Goal: Task Accomplishment & Management: Use online tool/utility

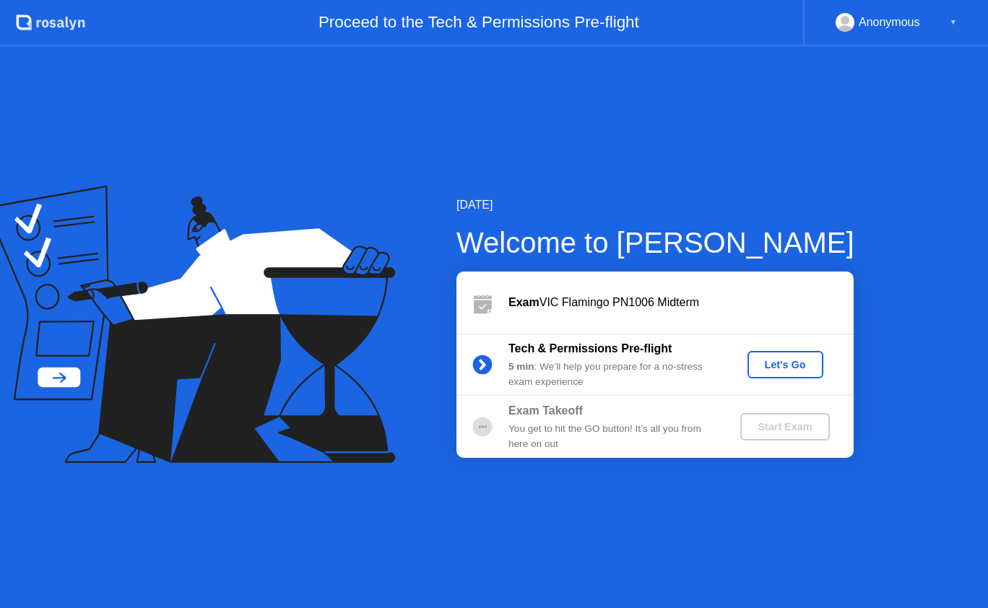
click at [793, 359] on div "Let's Go" at bounding box center [785, 365] width 64 height 12
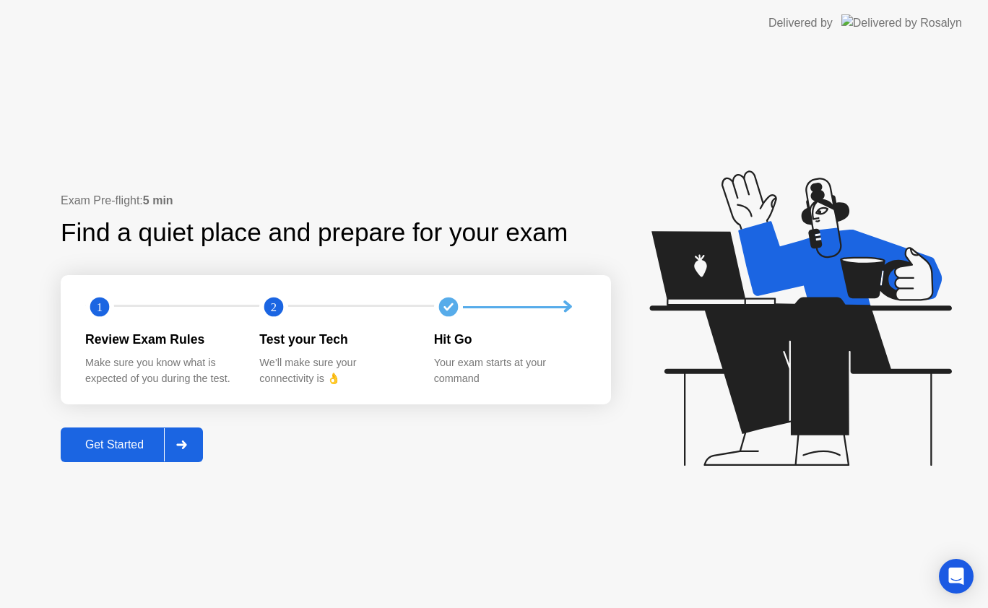
click at [117, 425] on div "Exam Pre-flight: 5 min Find a quiet place and prepare for your exam 1 2 Review …" at bounding box center [336, 326] width 550 height 269
click at [113, 435] on button "Get Started" at bounding box center [132, 445] width 142 height 35
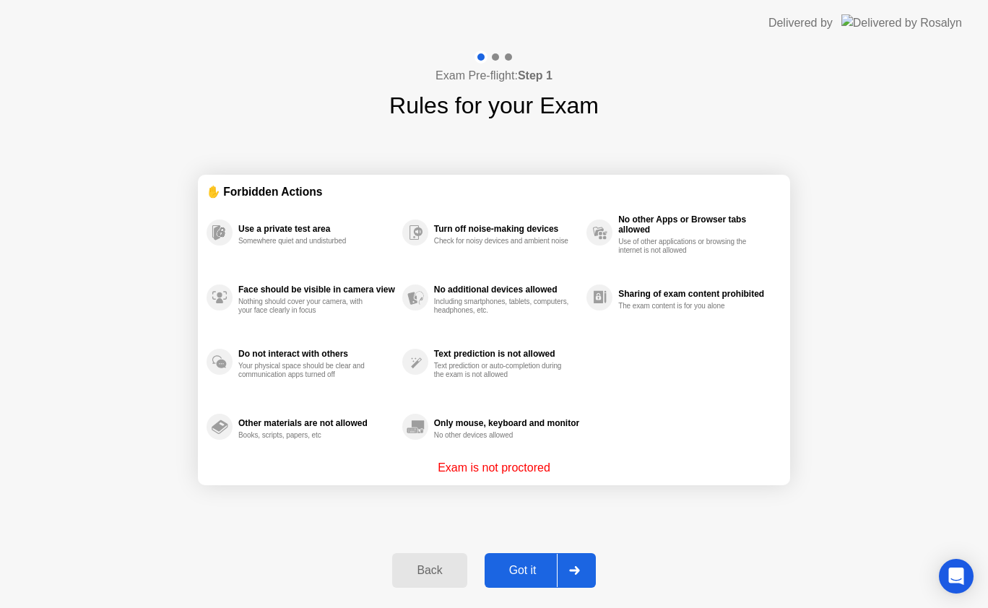
click at [524, 567] on div "Got it" at bounding box center [523, 570] width 68 height 13
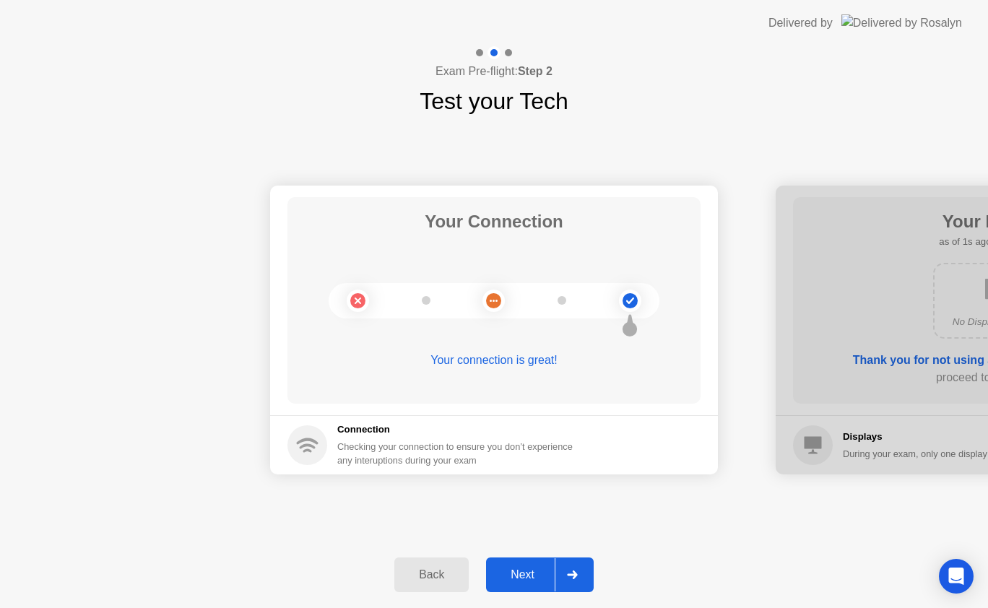
click at [527, 568] on div "Next" at bounding box center [522, 574] width 64 height 13
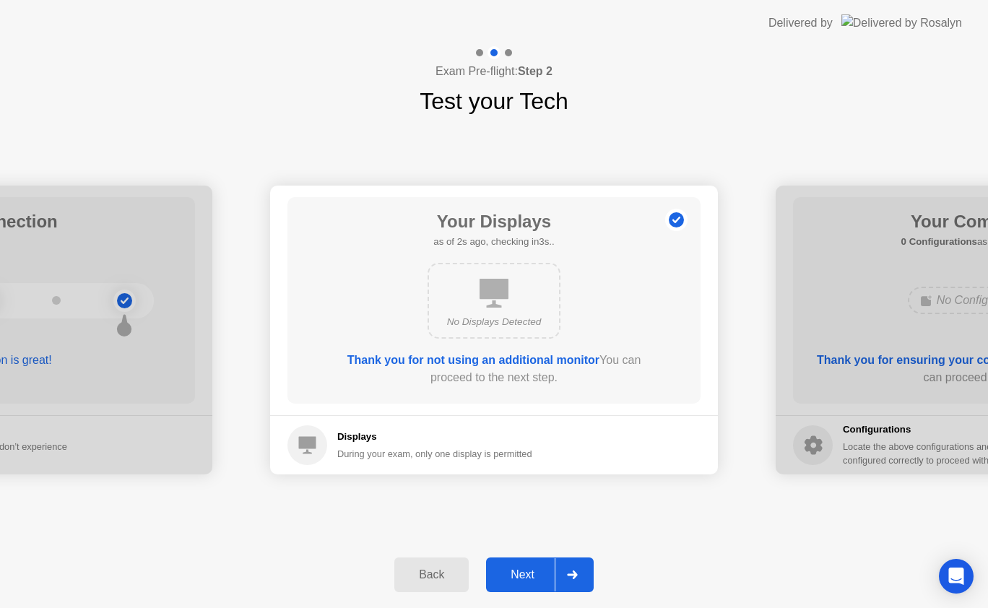
click at [527, 568] on div "Next" at bounding box center [522, 574] width 64 height 13
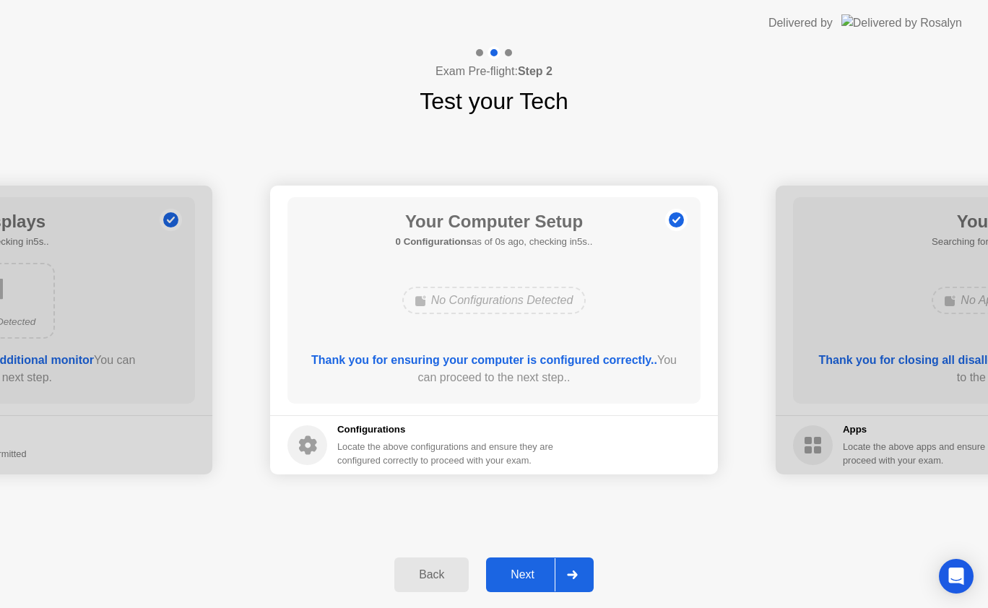
click at [527, 568] on div "Next" at bounding box center [522, 574] width 64 height 13
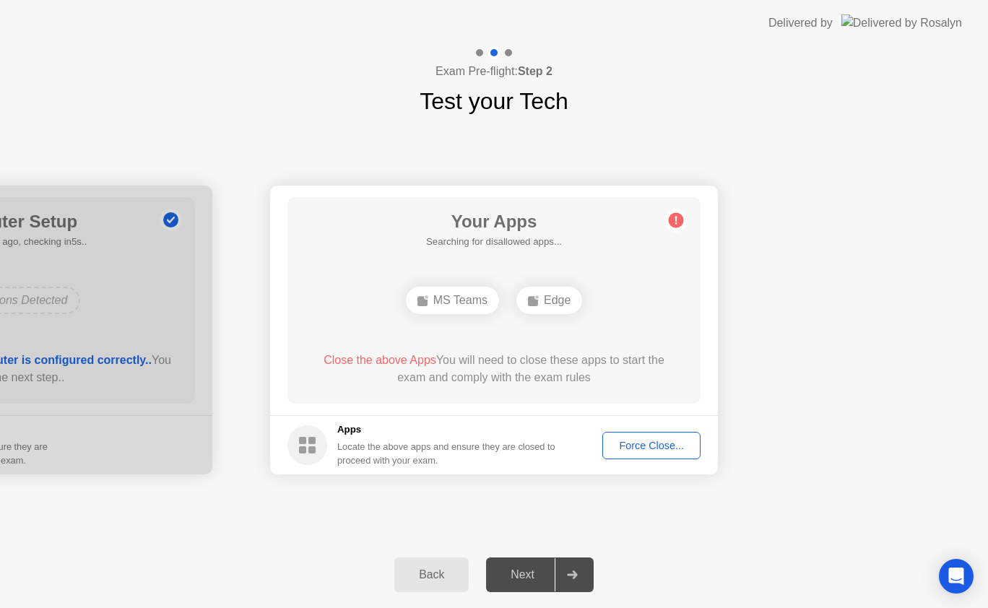
click at [692, 447] on div "Force Close..." at bounding box center [651, 446] width 88 height 12
click at [631, 444] on div "Force Close..." at bounding box center [651, 446] width 88 height 12
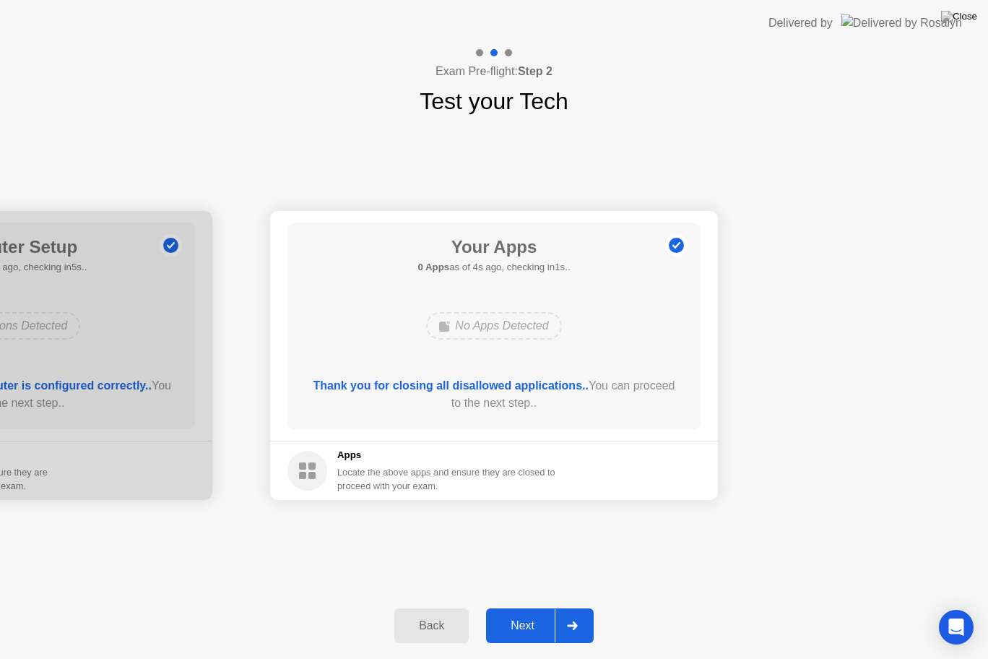
click at [524, 607] on div "Next" at bounding box center [522, 625] width 64 height 13
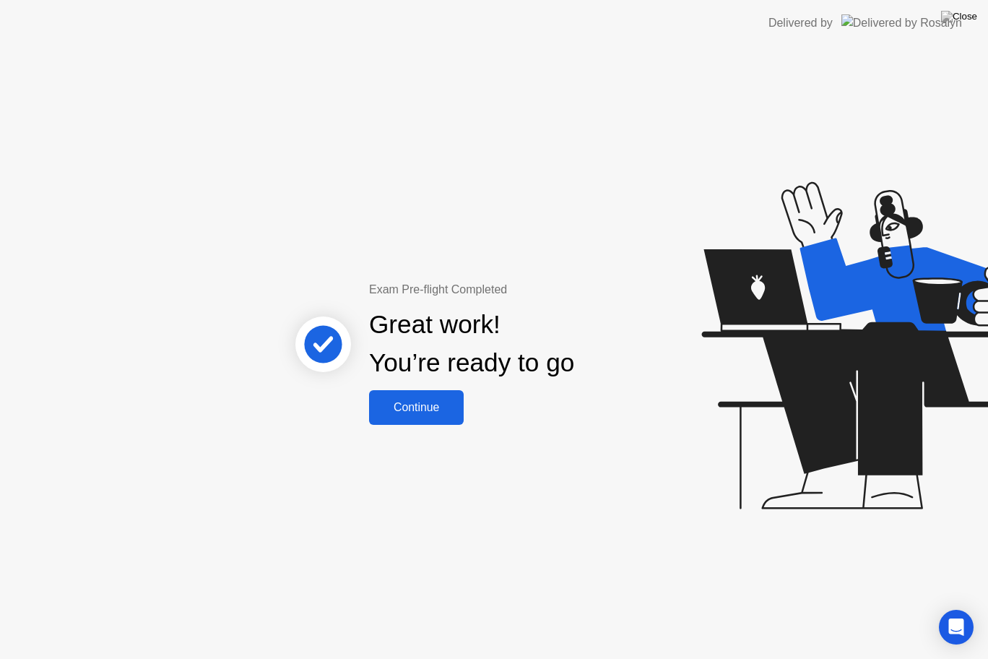
click at [441, 416] on button "Continue" at bounding box center [416, 407] width 95 height 35
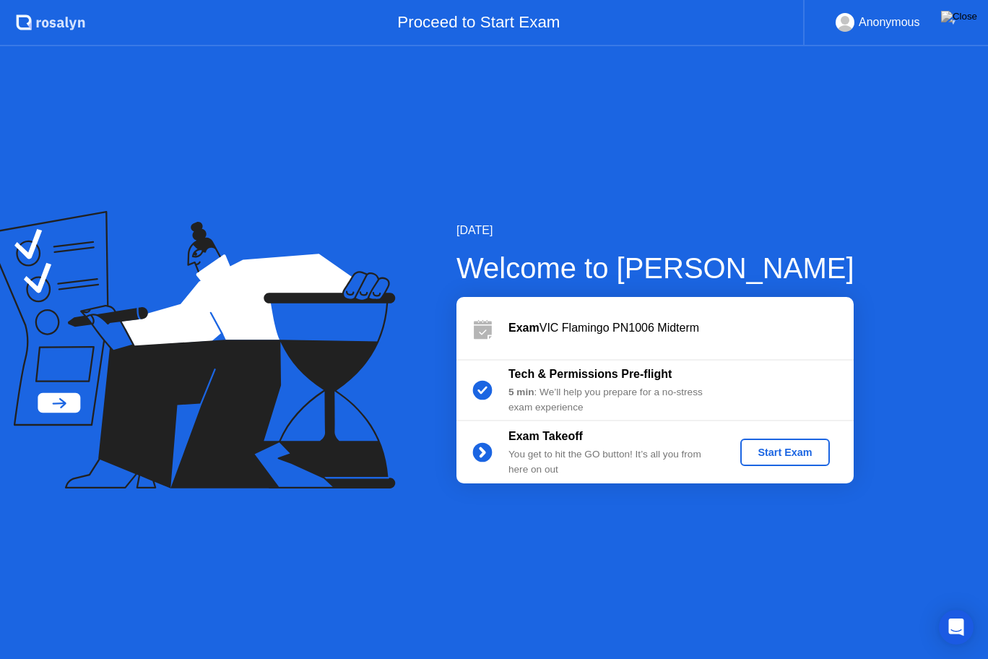
click at [759, 453] on div "Start Exam" at bounding box center [784, 452] width 77 height 12
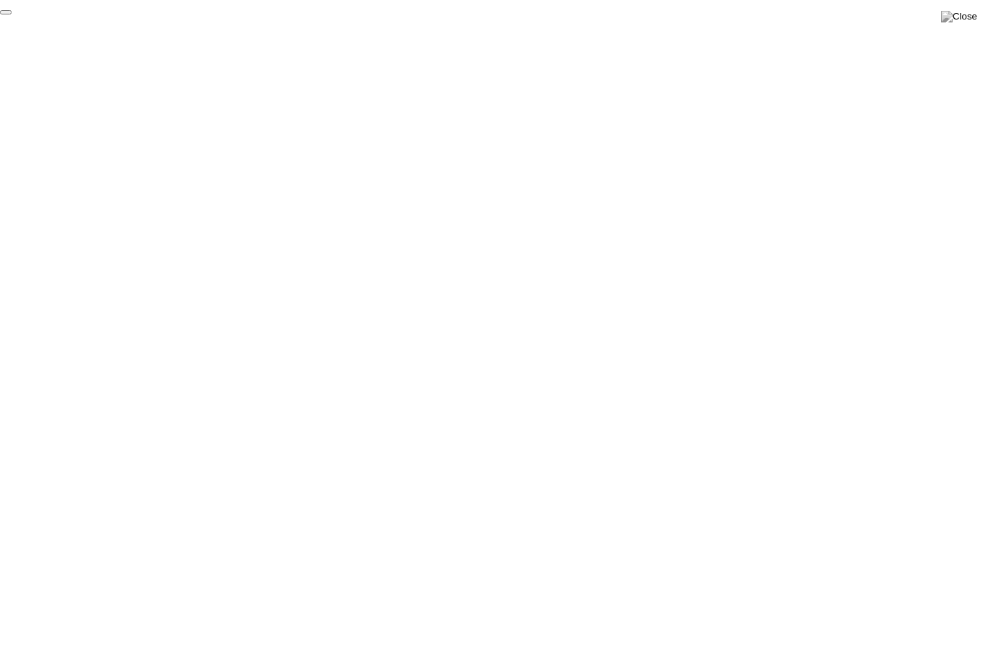
click div "End Proctoring Session"
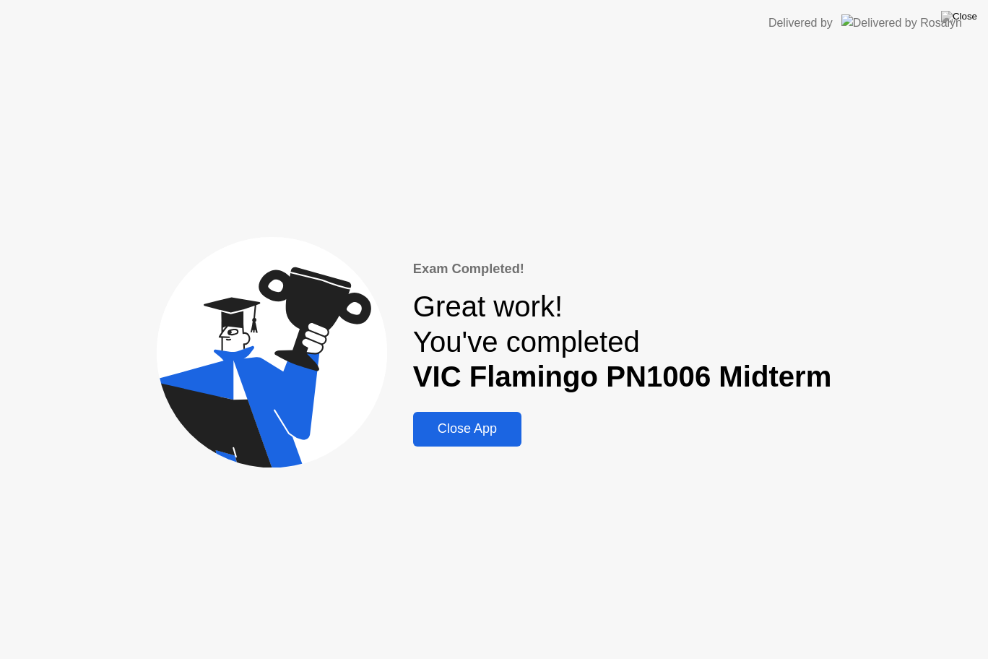
click at [494, 430] on div "Close App" at bounding box center [467, 428] width 100 height 15
